Goal: Navigation & Orientation: Find specific page/section

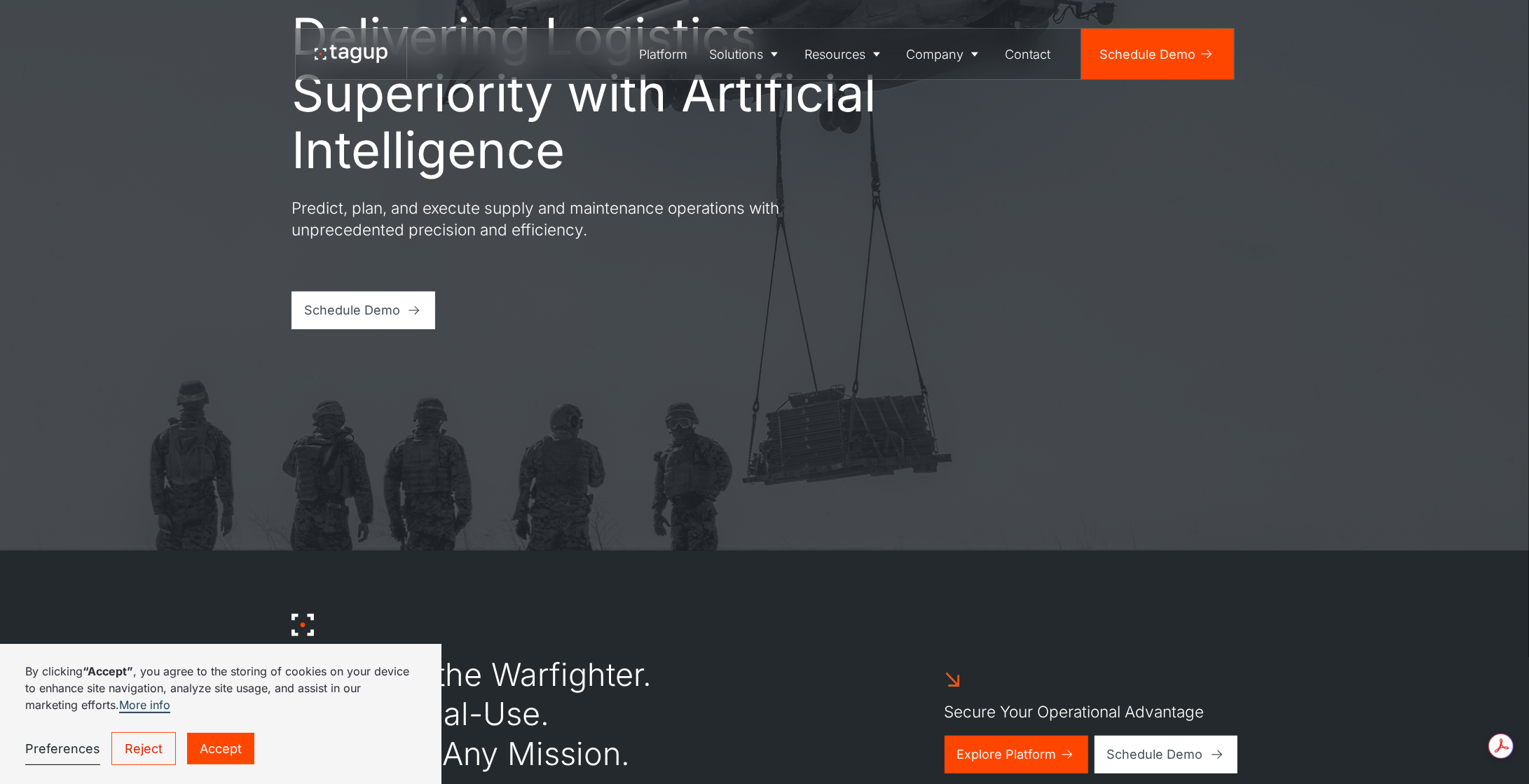
click at [143, 749] on link "Reject" at bounding box center [143, 749] width 65 height 33
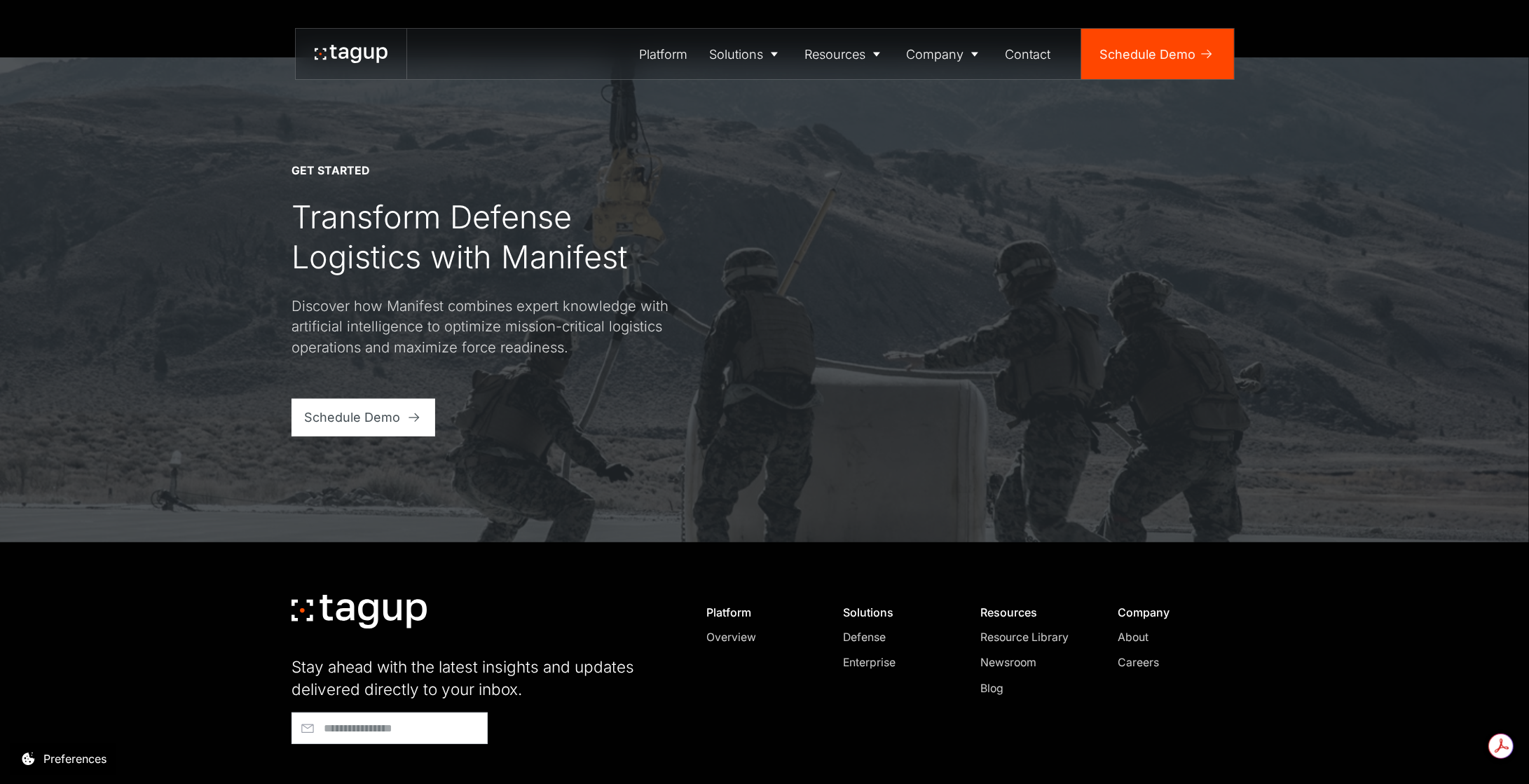
scroll to position [5980, 0]
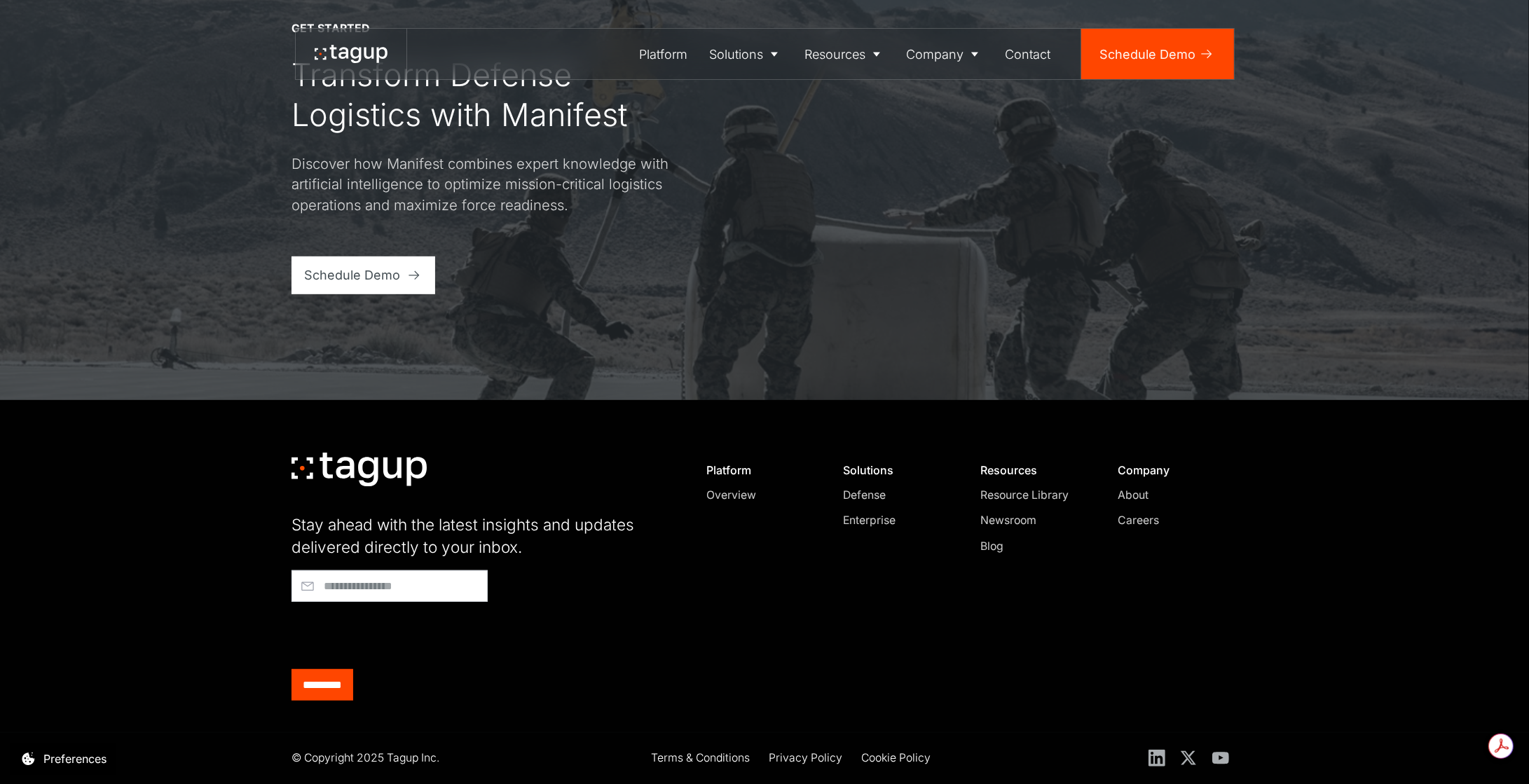
click at [1142, 495] on div "About" at bounding box center [1171, 495] width 107 height 17
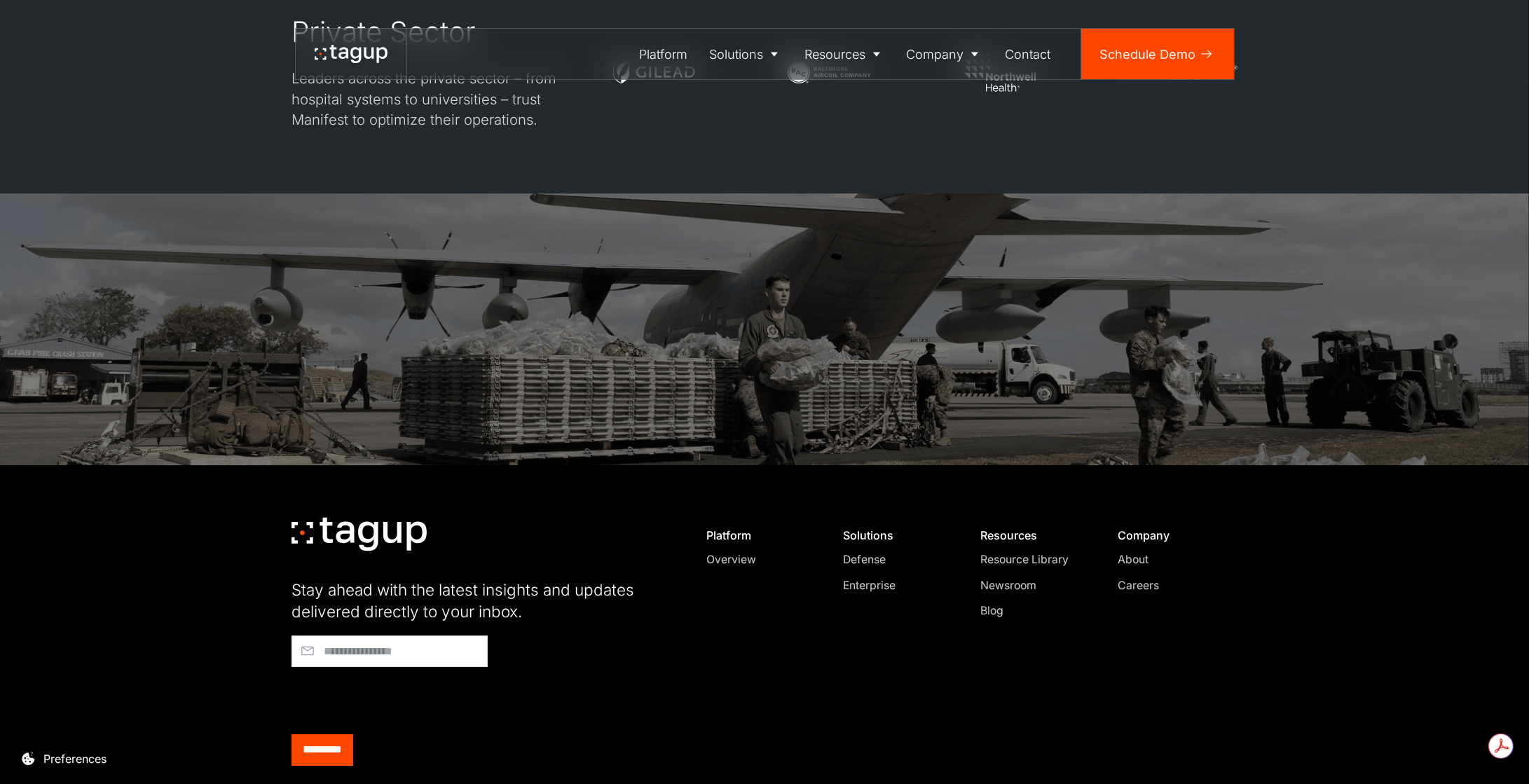
click at [1144, 577] on div "Careers" at bounding box center [1171, 586] width 107 height 17
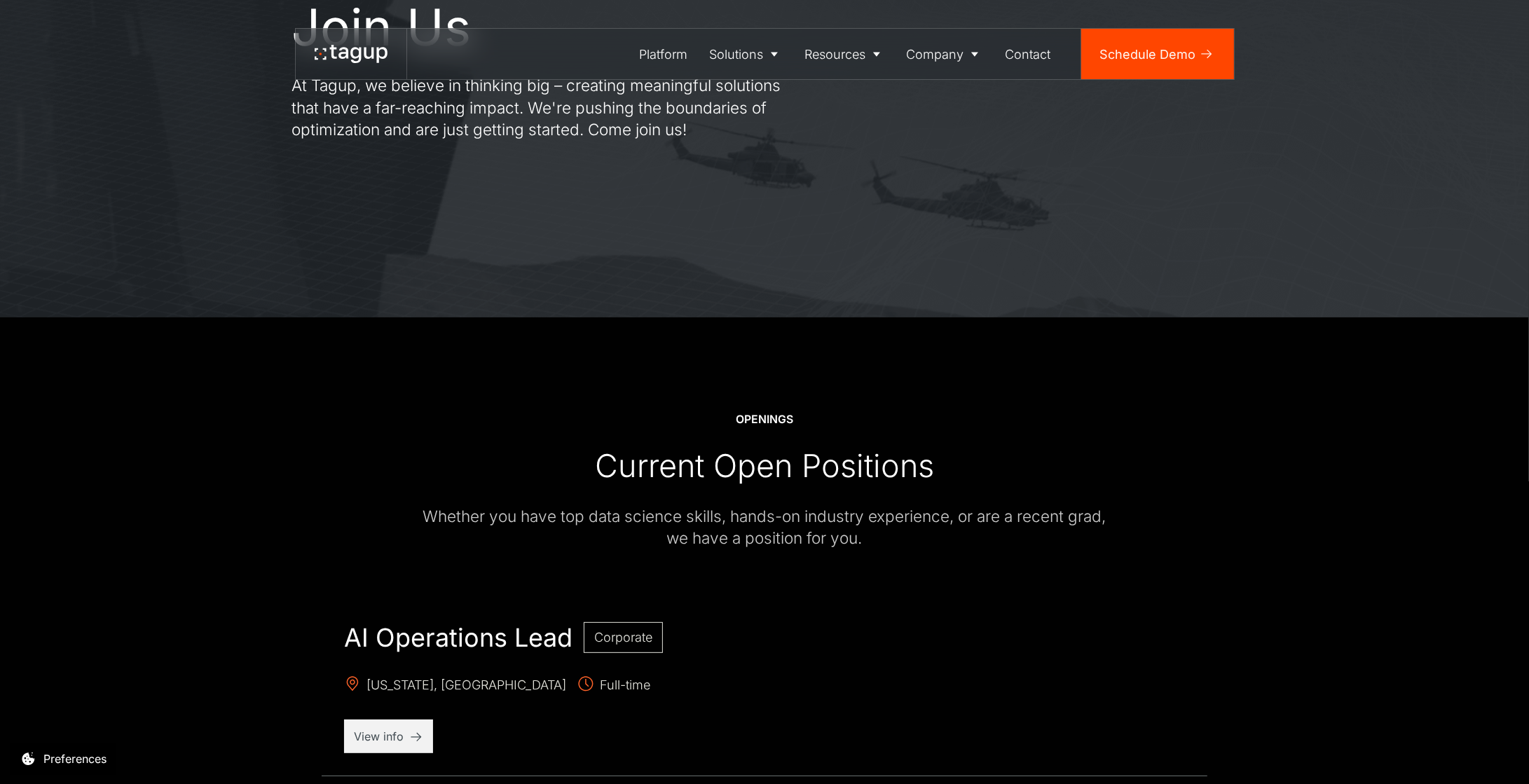
scroll to position [233, 0]
click at [754, 466] on div "Current Open Positions" at bounding box center [764, 464] width 340 height 40
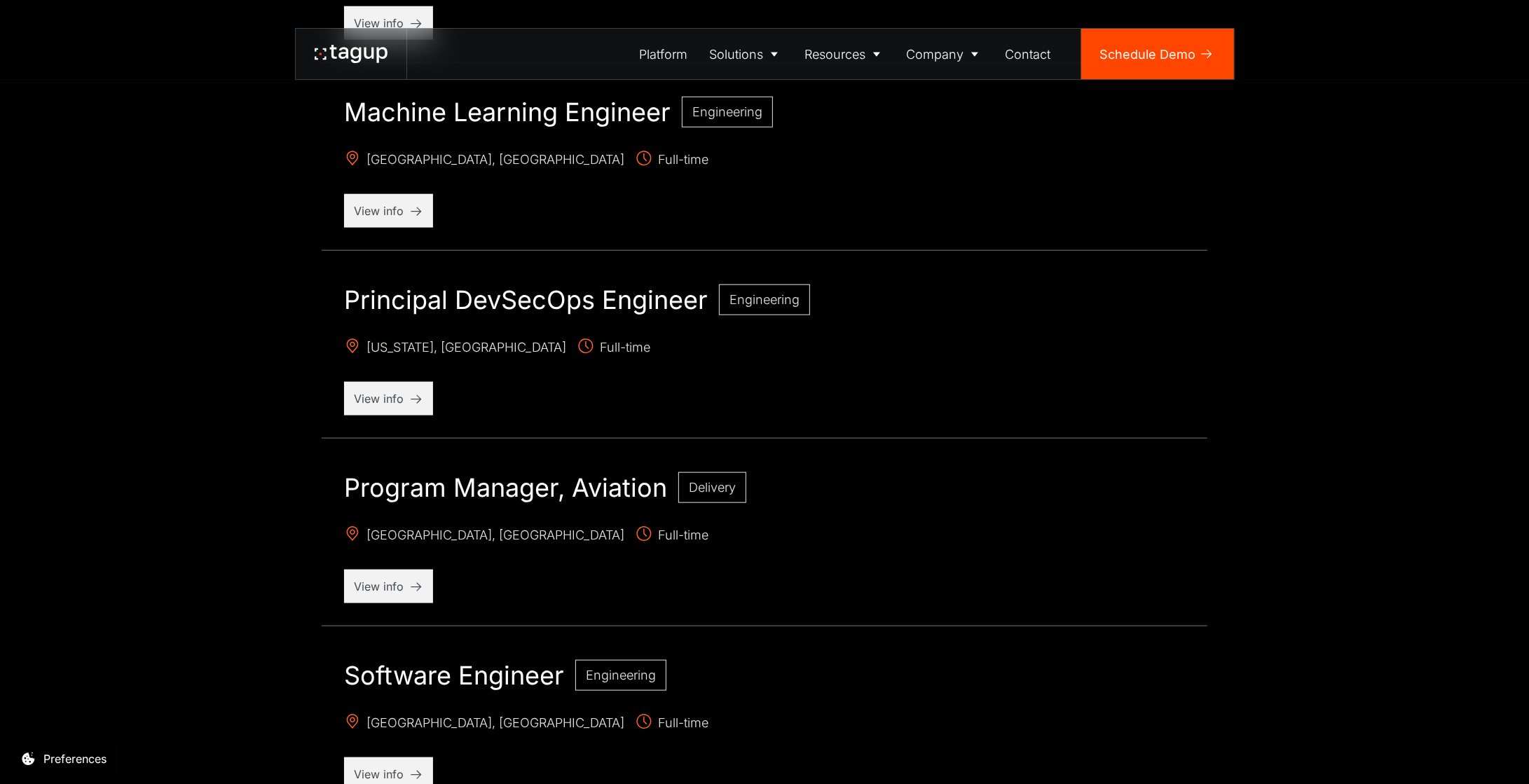
scroll to position [1517, 0]
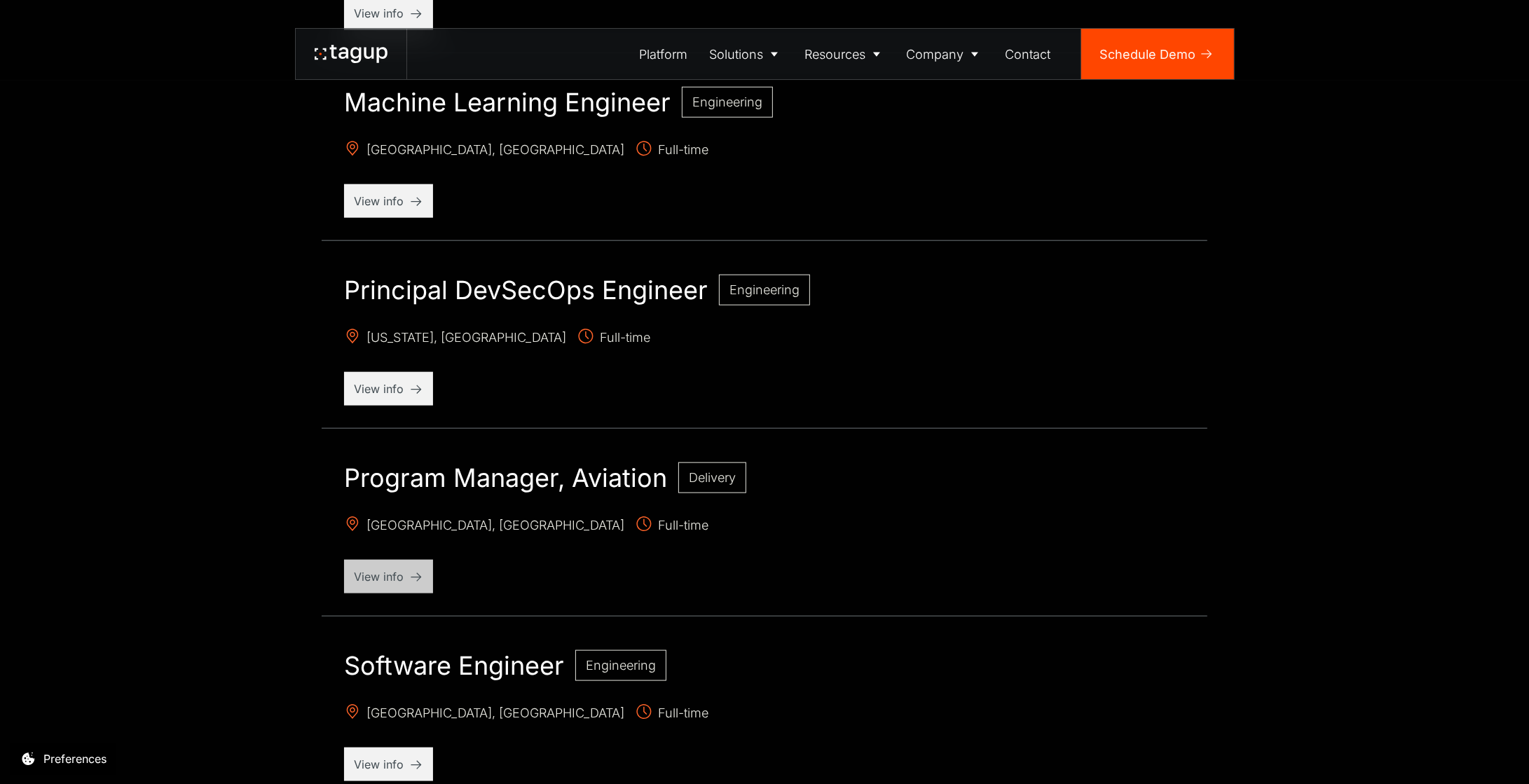
click at [392, 573] on p "View info" at bounding box center [389, 576] width 70 height 17
